Goal: Communication & Community: Answer question/provide support

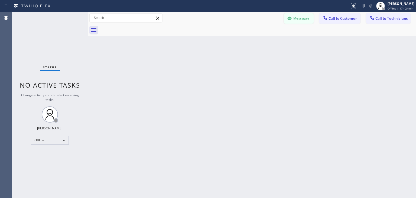
click at [300, 20] on button "Messages" at bounding box center [299, 18] width 30 height 10
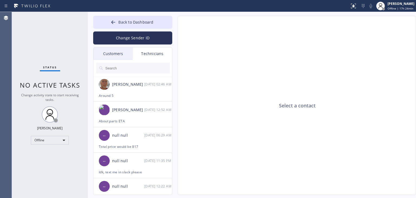
click at [112, 53] on div "Customers" at bounding box center [113, 53] width 39 height 12
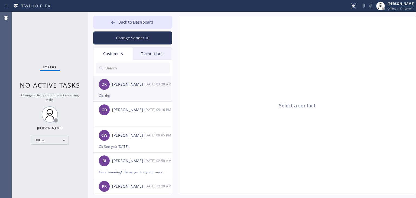
click at [145, 87] on div "[DATE] 03:28 AM" at bounding box center [158, 84] width 28 height 6
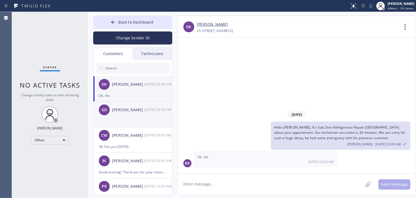
click at [132, 113] on div "GD [PERSON_NAME] [DATE] 09:16 PM" at bounding box center [133, 110] width 79 height 16
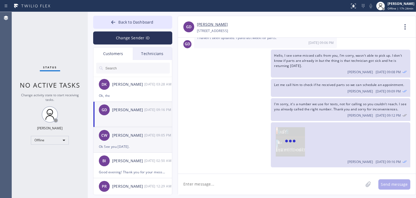
click at [126, 147] on div "Ok See you [DATE]." at bounding box center [133, 146] width 68 height 6
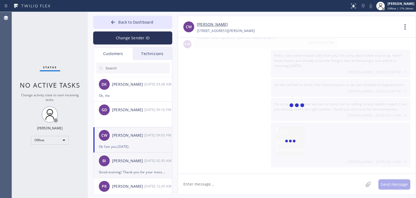
scroll to position [204, 0]
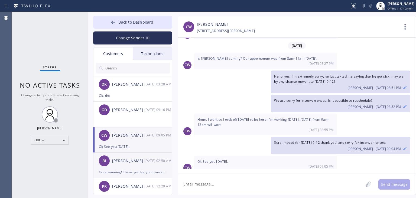
click at [129, 167] on div "BI [PERSON_NAME] [DATE] 02:50 AM" at bounding box center [133, 161] width 79 height 16
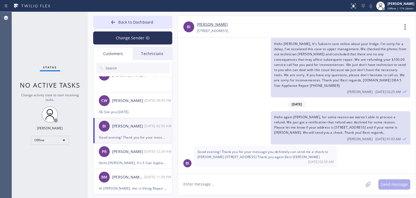
scroll to position [38, 0]
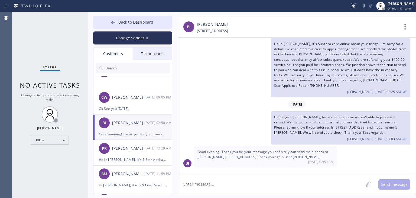
click at [248, 146] on div "Good evening! Thank you for your message you definitely can send me a check to …" at bounding box center [265, 156] width 143 height 21
click at [154, 20] on button "Back to Dashboard" at bounding box center [132, 22] width 79 height 13
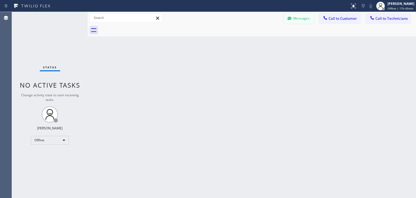
click at [300, 18] on button "Messages" at bounding box center [299, 18] width 30 height 10
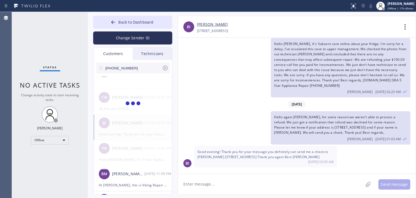
click at [134, 64] on input "[PHONE_NUMBER]" at bounding box center [133, 68] width 57 height 11
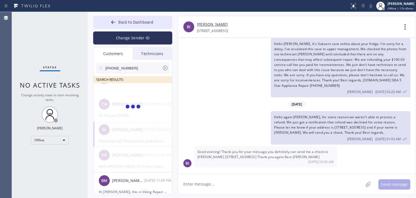
click at [138, 66] on input "[PHONE_NUMBER]" at bounding box center [133, 68] width 57 height 11
click at [138, 66] on input "(917) 691-485" at bounding box center [133, 68] width 57 height 11
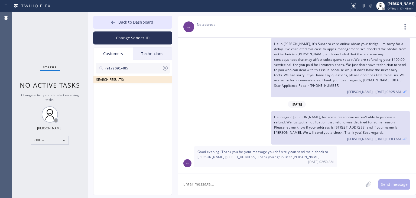
scroll to position [0, 0]
type input "(917) 691-485"
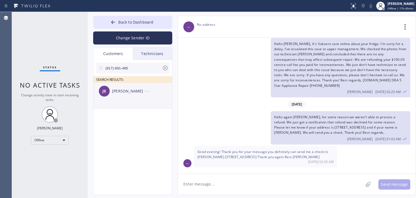
click at [130, 89] on div "[PERSON_NAME]" at bounding box center [128, 91] width 32 height 6
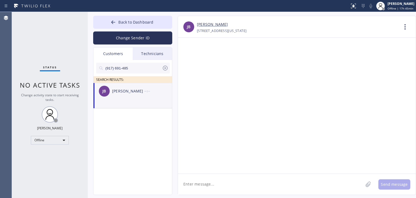
click at [245, 191] on textarea at bounding box center [270, 184] width 185 height 21
paste textarea "GE Monogram Inc Repair [US_STATE]"
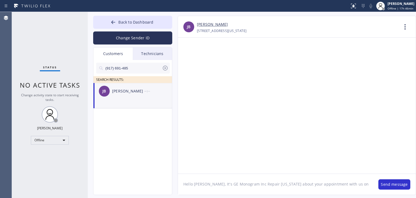
paste textarea "[DATE]"
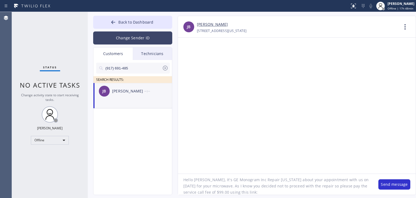
paste textarea "E991FL"
paste textarea "[URL][DOMAIN_NAME]"
click at [341, 184] on textarea "Hello [PERSON_NAME], It's GE Monogram Inc Repair [US_STATE] about your appointm…" at bounding box center [275, 184] width 195 height 21
paste textarea "GE Monogram Inc Repair [US_STATE]"
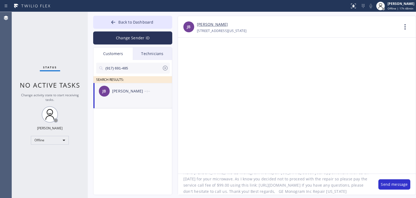
click at [292, 192] on textarea "Hello [PERSON_NAME], It's GE Monogram Inc Repair [US_STATE] about your appointm…" at bounding box center [275, 184] width 195 height 21
click at [367, 194] on textarea "Hello [PERSON_NAME], It's GE Monogram Inc Repair [US_STATE] about your appointm…" at bounding box center [275, 184] width 195 height 21
type textarea "Hello [PERSON_NAME], It's GE Monogram Inc Repair [US_STATE] about your appointm…"
click at [130, 21] on span "Back to Dashboard" at bounding box center [135, 22] width 35 height 5
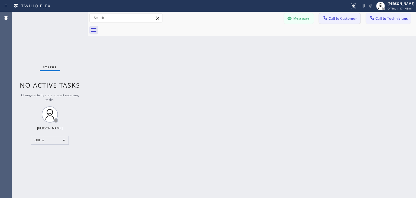
click at [352, 19] on span "Call to Customer" at bounding box center [343, 18] width 28 height 5
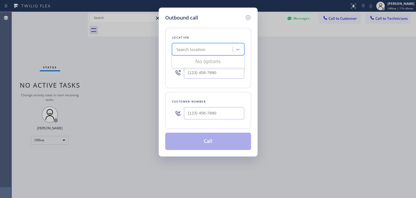
paste input "GE Monogram Inc Repair [US_STATE]"
type input "GE Monogram Inc Repair [US_STATE]"
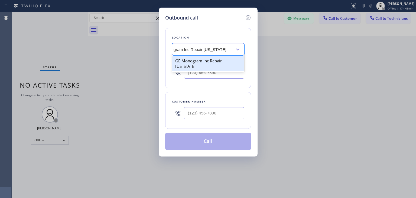
click at [208, 63] on div "GE Monogram Inc Repair [US_STATE]" at bounding box center [208, 63] width 72 height 15
type input "[PHONE_NUMBER]"
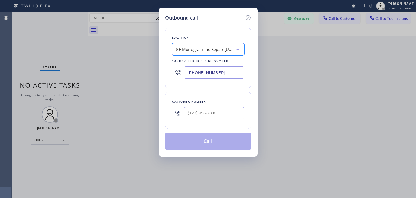
scroll to position [0, 0]
click at [220, 73] on input "[PHONE_NUMBER]" at bounding box center [214, 72] width 60 height 12
click at [248, 21] on div at bounding box center [248, 17] width 7 height 7
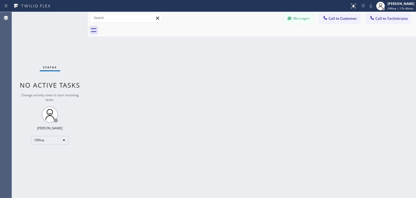
click at [297, 20] on button "Messages" at bounding box center [299, 18] width 30 height 10
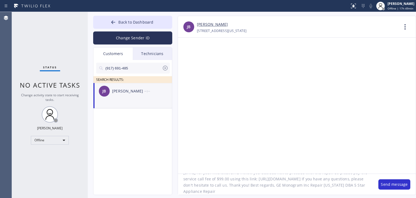
click at [295, 189] on textarea "Hello [PERSON_NAME], It's GE Monogram Inc Repair [US_STATE] about your appointm…" at bounding box center [275, 184] width 195 height 21
paste textarea "[PHONE_NUMBER]"
type textarea "Hello [PERSON_NAME], It's GE Monogram Inc Repair [US_STATE] about your appointm…"
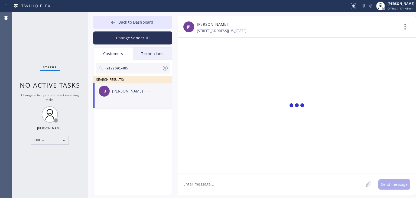
scroll to position [0, 0]
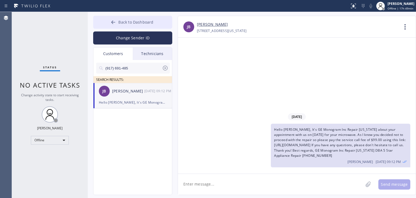
click at [149, 28] on button "Back to Dashboard" at bounding box center [132, 22] width 79 height 13
